Goal: Find specific page/section: Find specific page/section

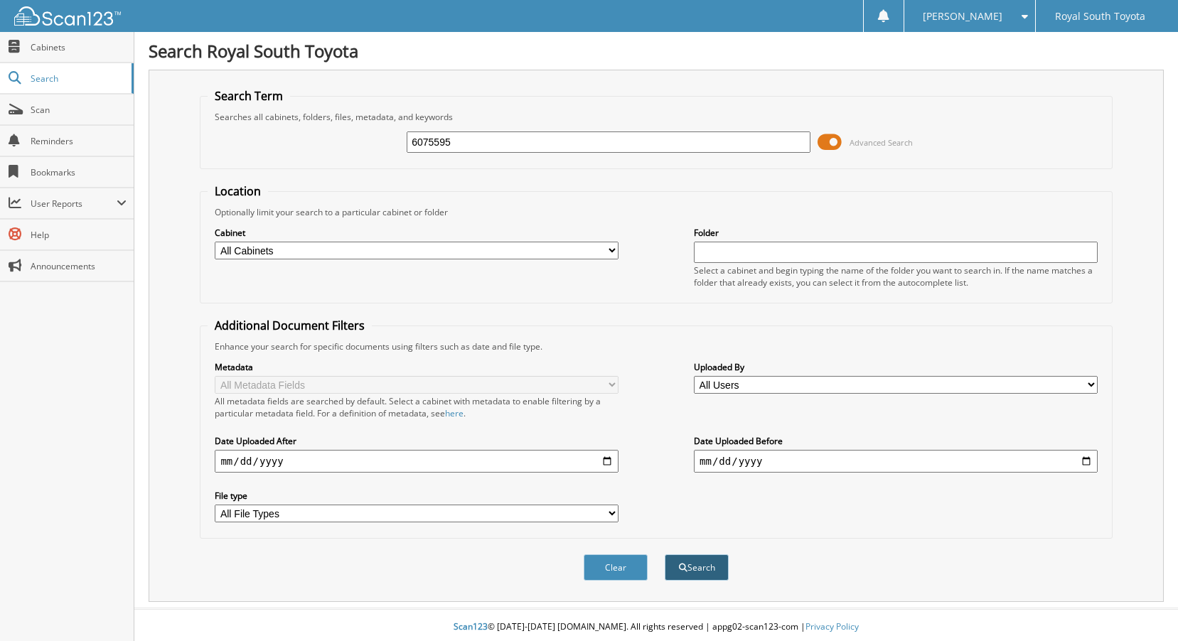
type input "6075595"
click at [696, 559] on button "Search" at bounding box center [697, 568] width 64 height 26
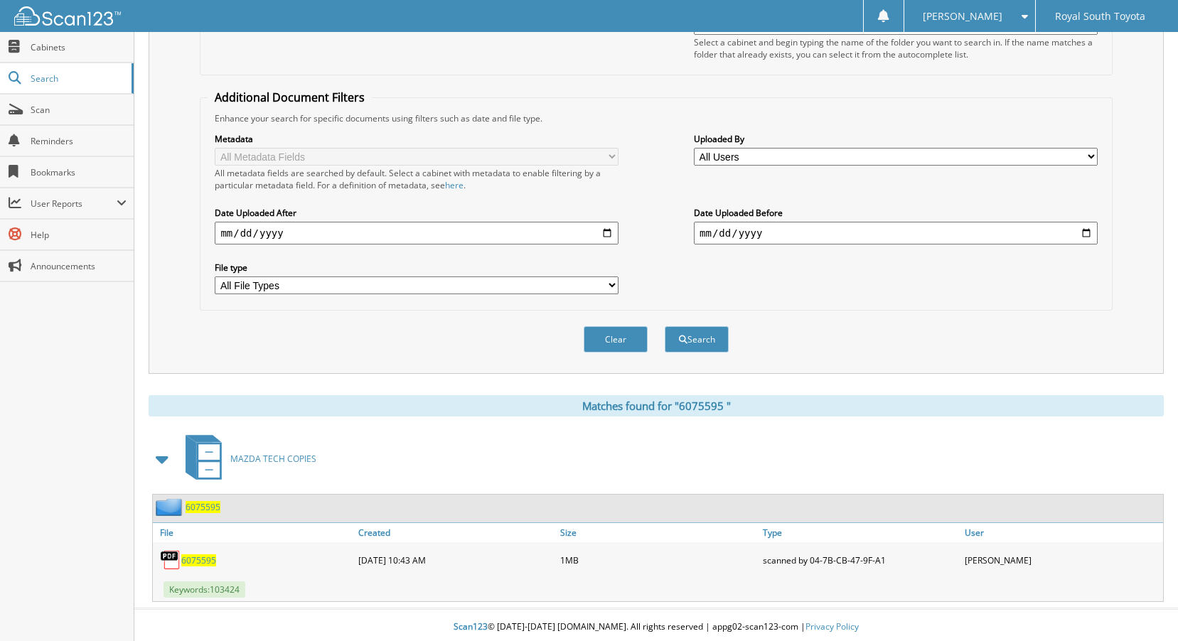
scroll to position [232, 0]
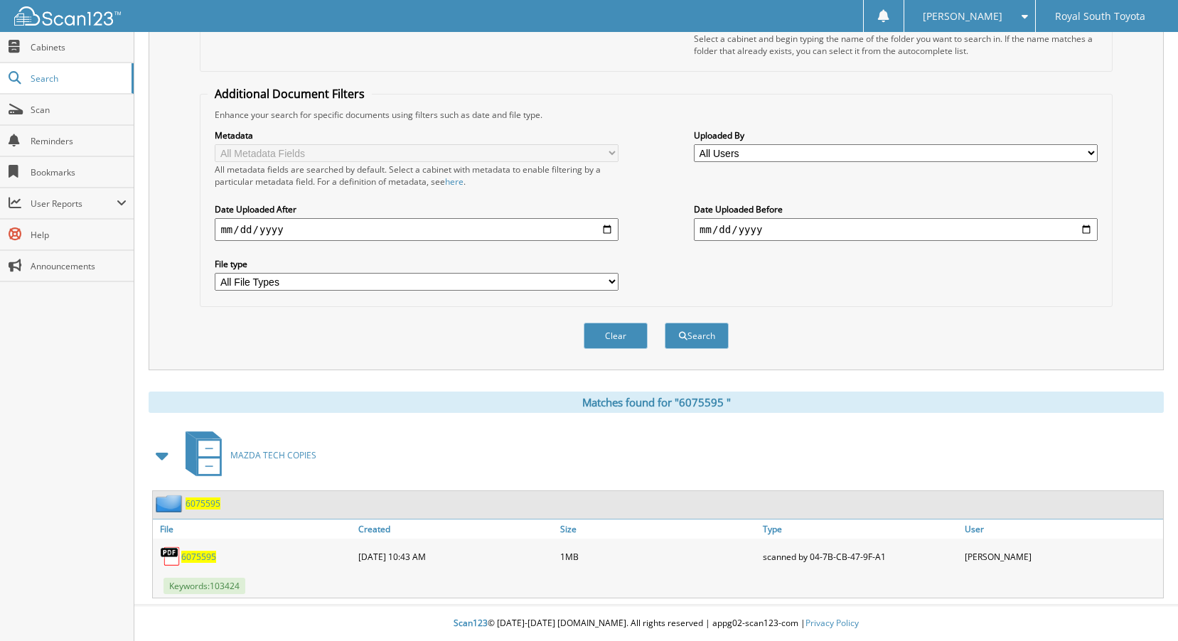
click at [195, 556] on span "6 0 7 5 5 9 5" at bounding box center [198, 557] width 35 height 12
